Goal: Information Seeking & Learning: Check status

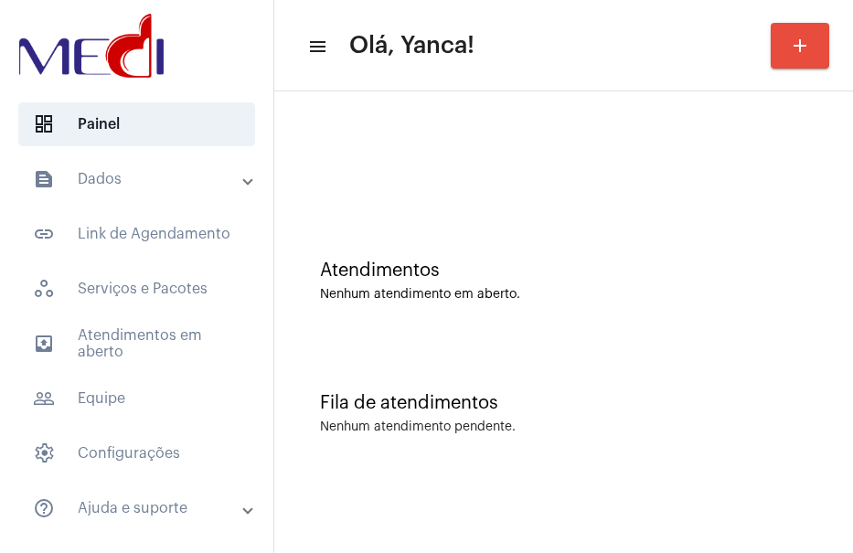
click at [149, 173] on mat-panel-title "text_snippet_outlined Dados" at bounding box center [138, 179] width 211 height 22
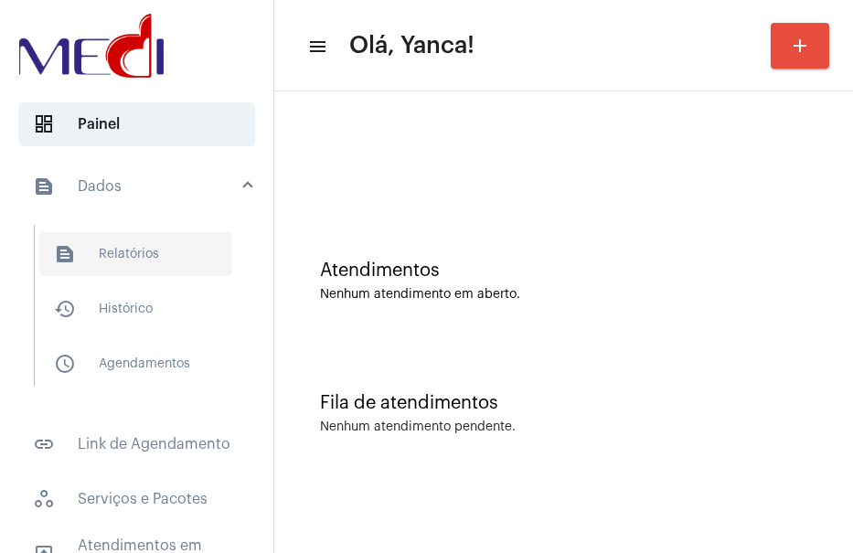
click at [153, 251] on span "text_snippet_outlined Relatórios" at bounding box center [135, 254] width 193 height 44
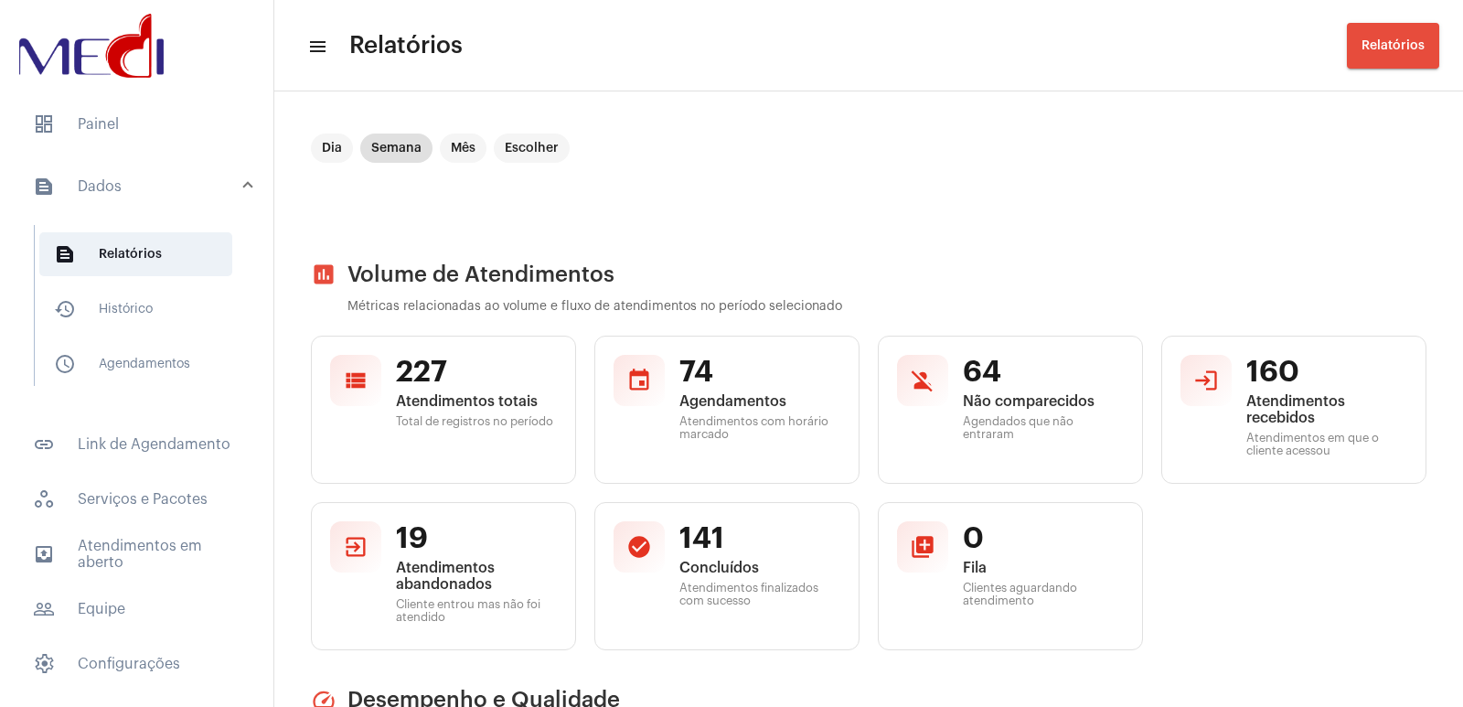
click at [191, 174] on mat-expansion-panel-header "text_snippet_outlined Dados" at bounding box center [142, 186] width 262 height 59
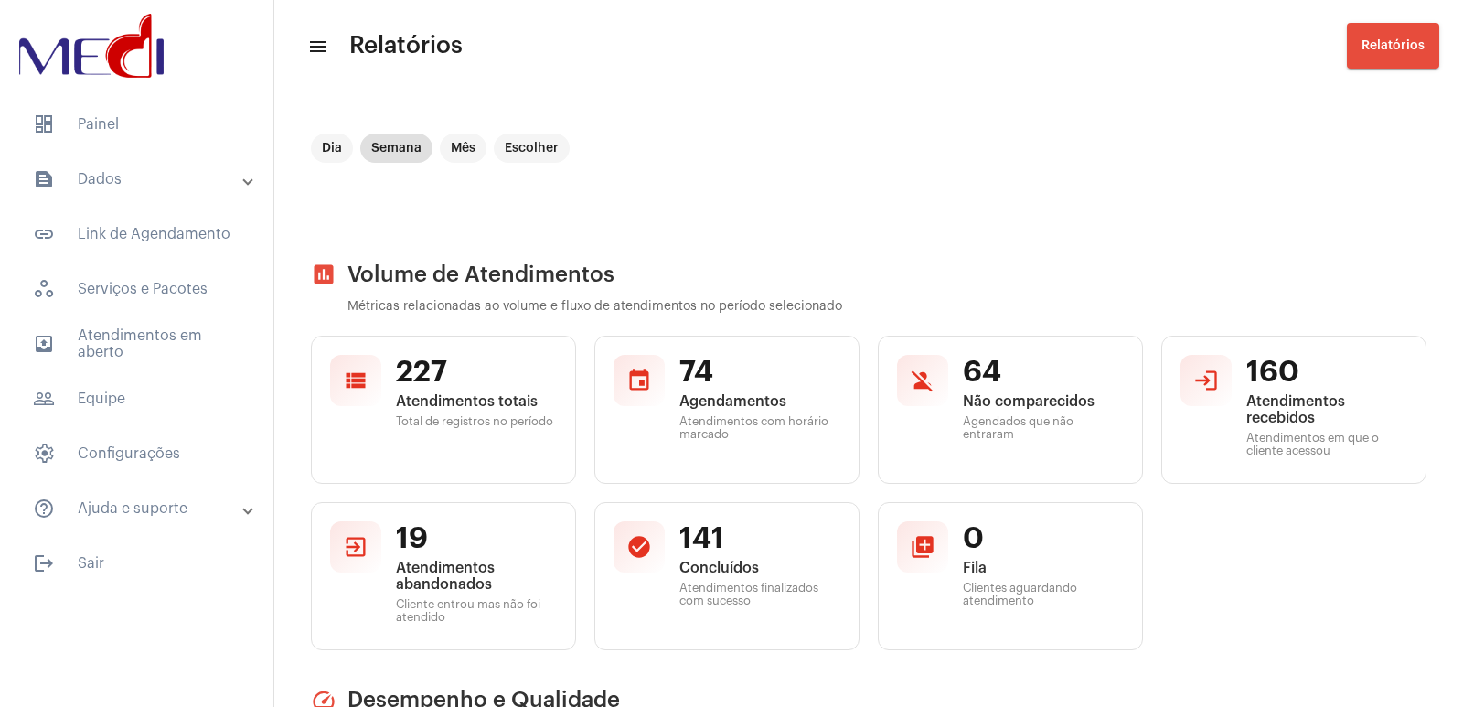
click at [151, 157] on mat-expansion-panel-header "text_snippet_outlined Dados" at bounding box center [142, 179] width 262 height 44
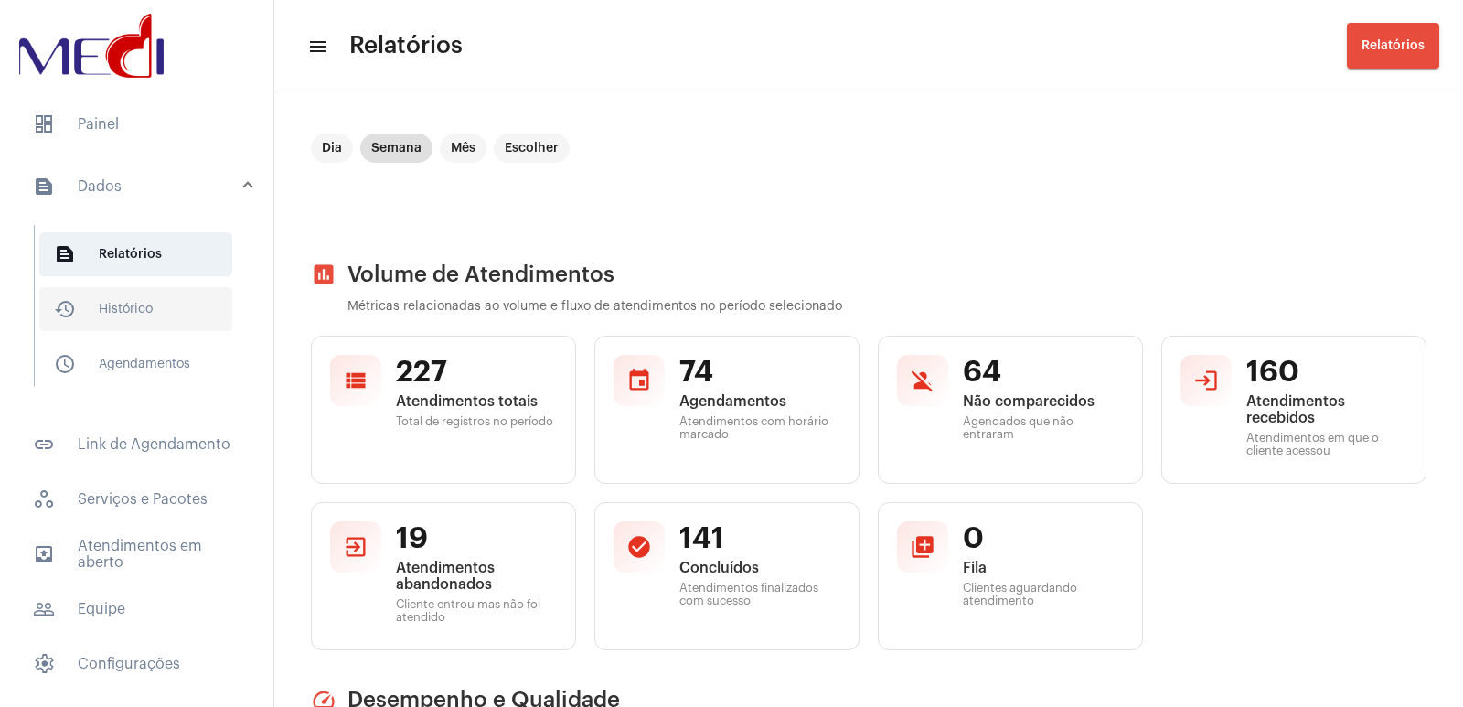
click at [172, 325] on span "history_outlined Histórico" at bounding box center [135, 309] width 193 height 44
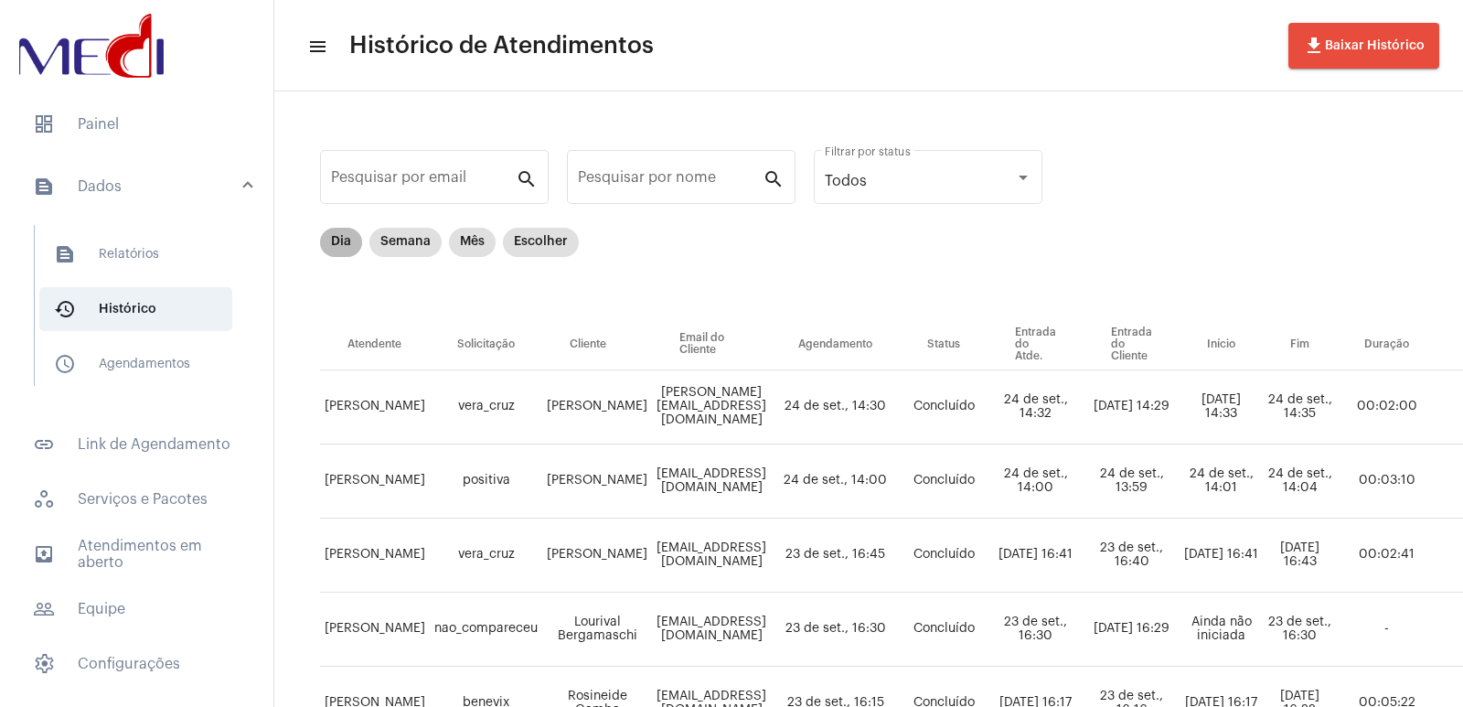
click at [330, 232] on mat-chip "Dia" at bounding box center [341, 242] width 42 height 29
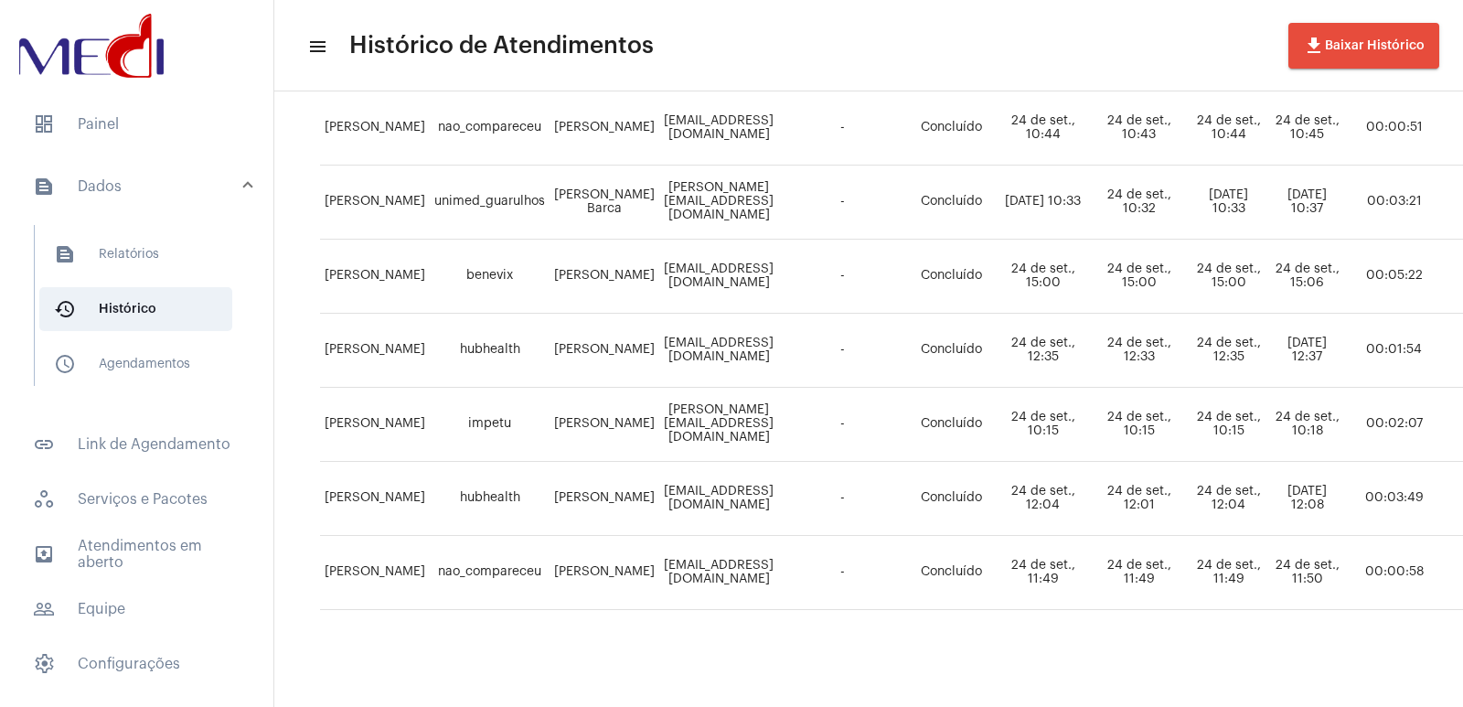
scroll to position [1255, 0]
